Goal: Transaction & Acquisition: Purchase product/service

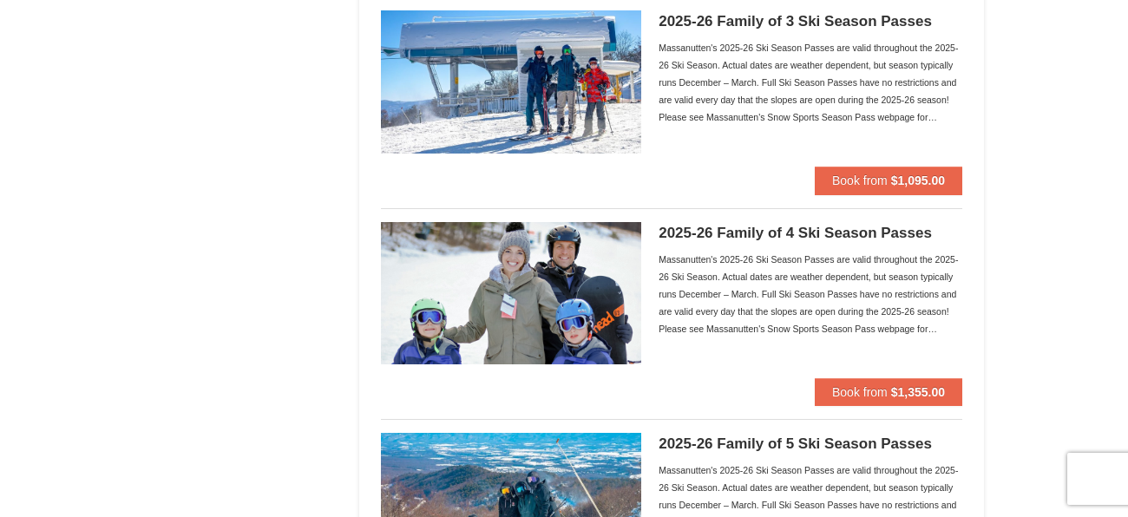
scroll to position [813, 0]
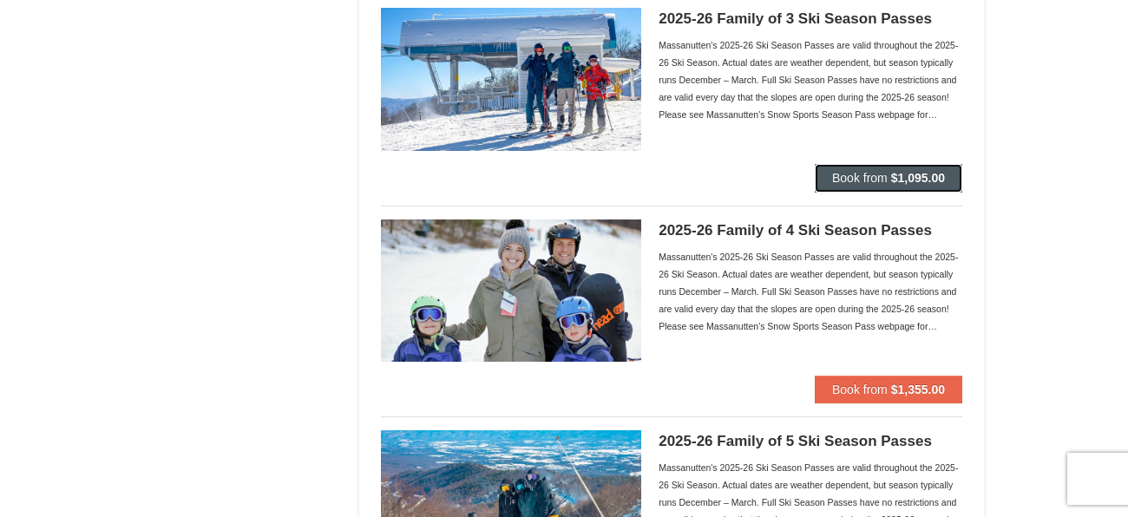
click at [846, 181] on span "Book from" at bounding box center [860, 178] width 56 height 14
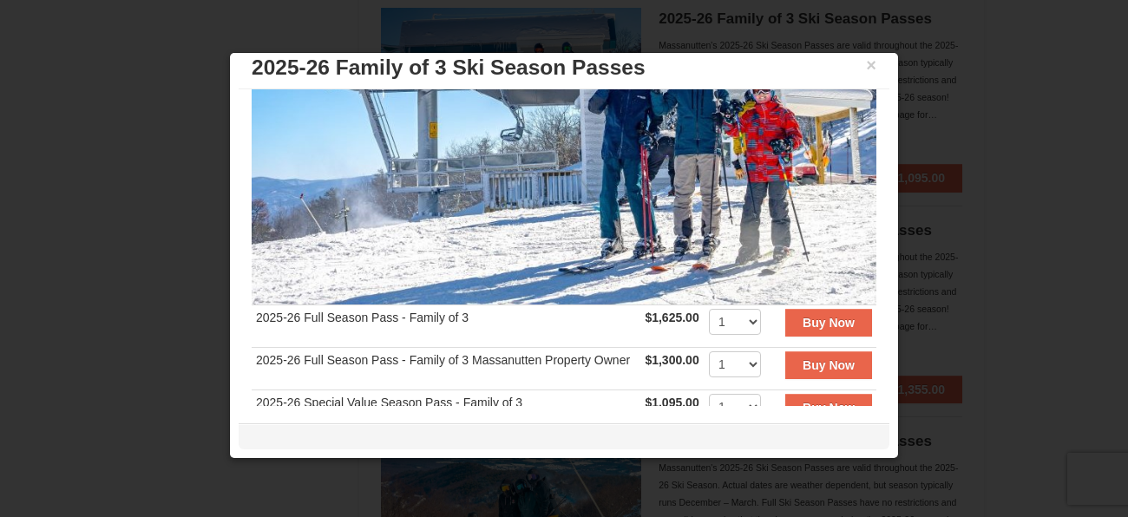
scroll to position [0, 0]
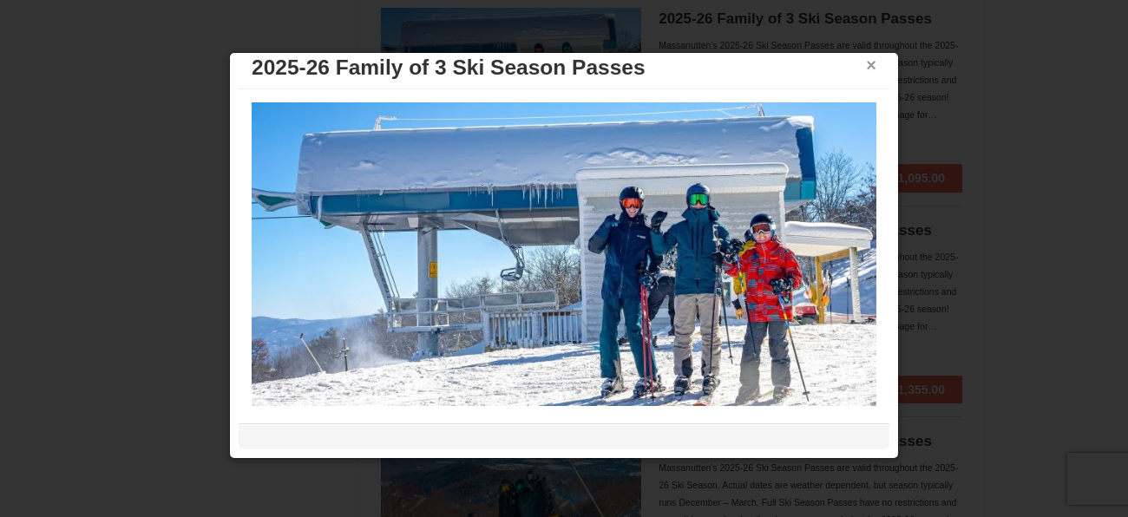
click at [871, 69] on button "×" at bounding box center [871, 64] width 10 height 17
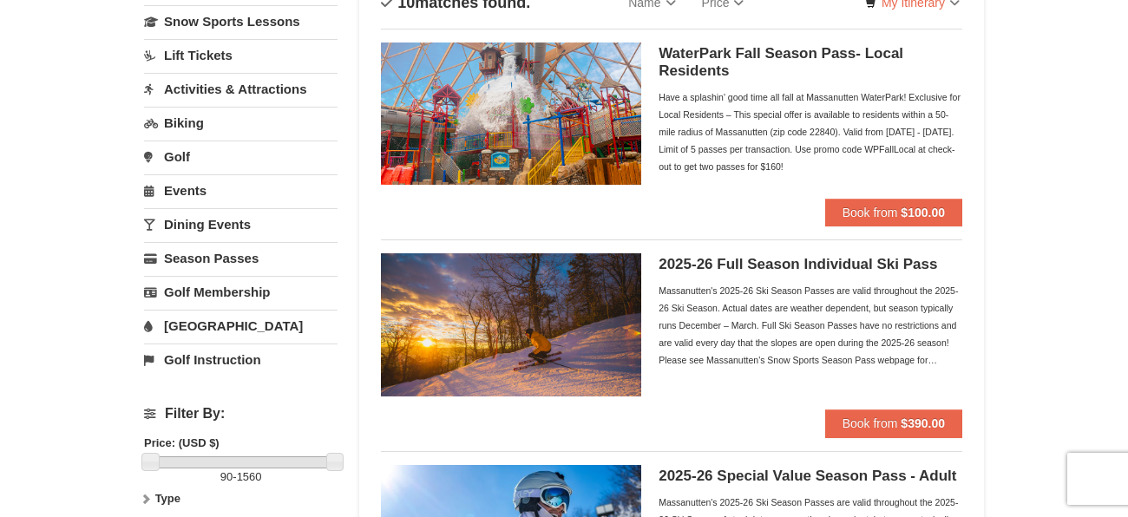
scroll to position [154, 0]
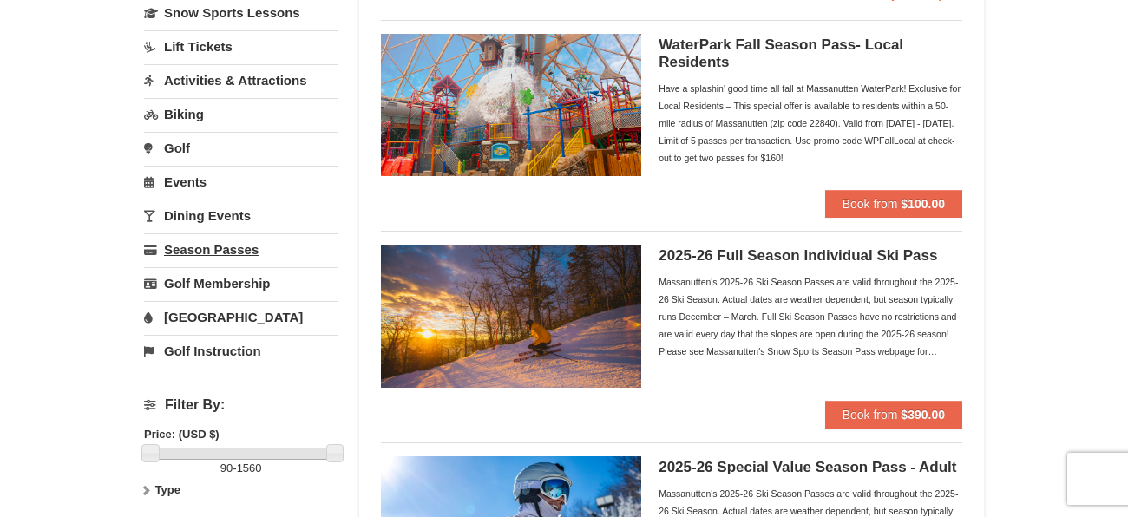
click at [176, 243] on link "Season Passes" at bounding box center [241, 249] width 194 height 32
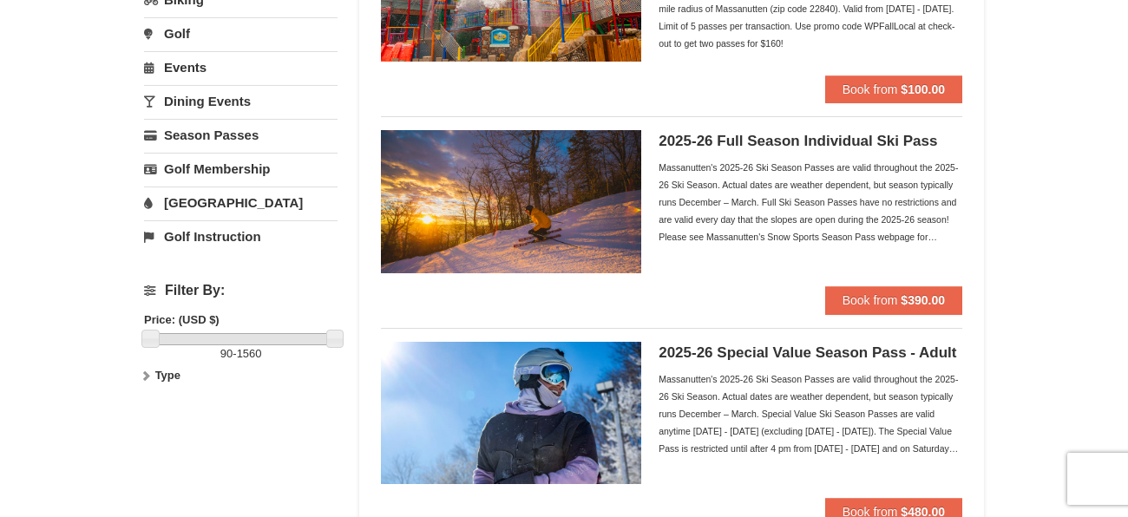
scroll to position [364, 0]
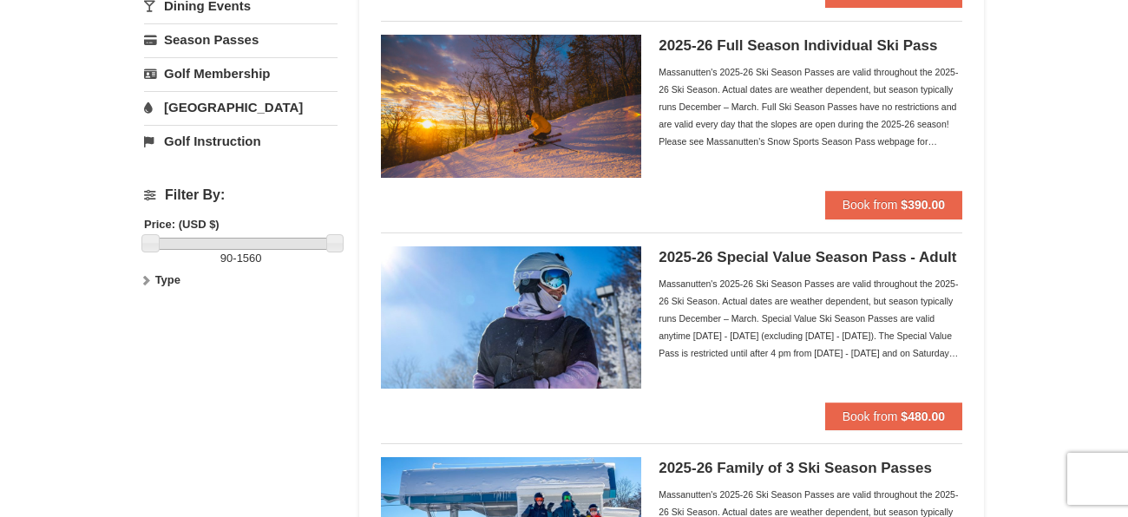
click at [816, 259] on h5 "2025-26 Special Value Season Pass - Adult" at bounding box center [811, 257] width 304 height 17
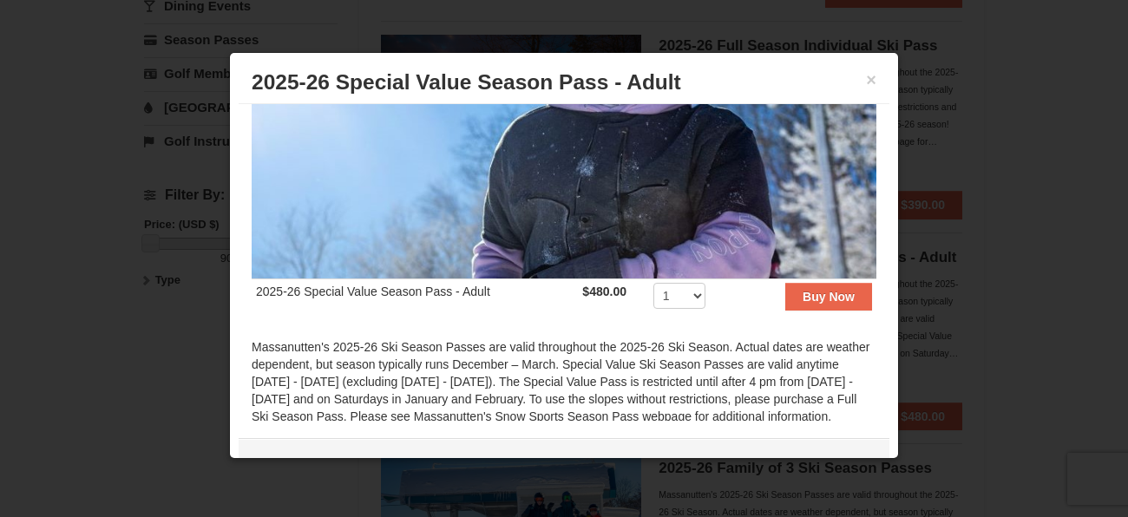
scroll to position [0, 0]
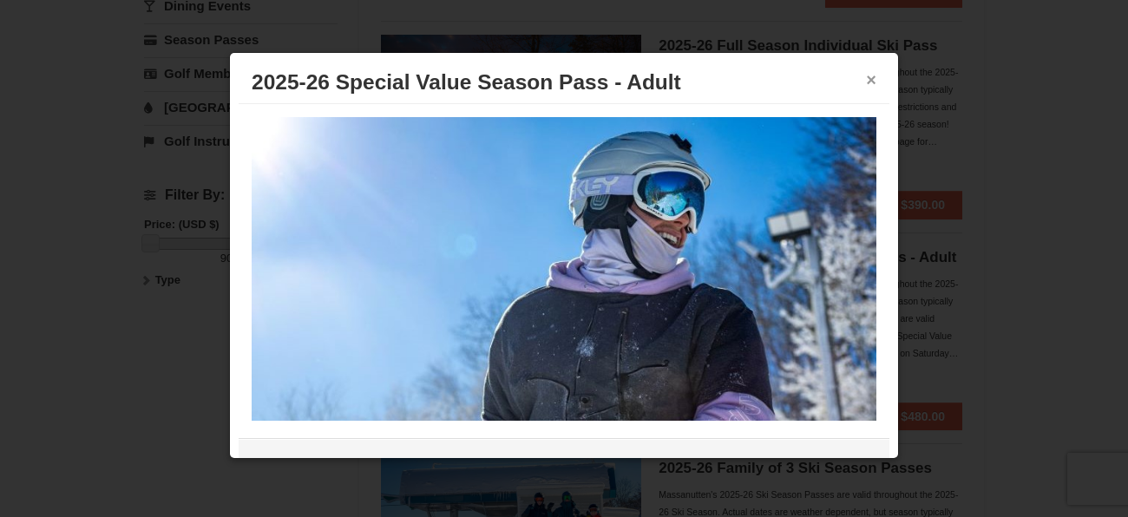
click at [873, 77] on button "×" at bounding box center [871, 79] width 10 height 17
